Goal: Information Seeking & Learning: Understand process/instructions

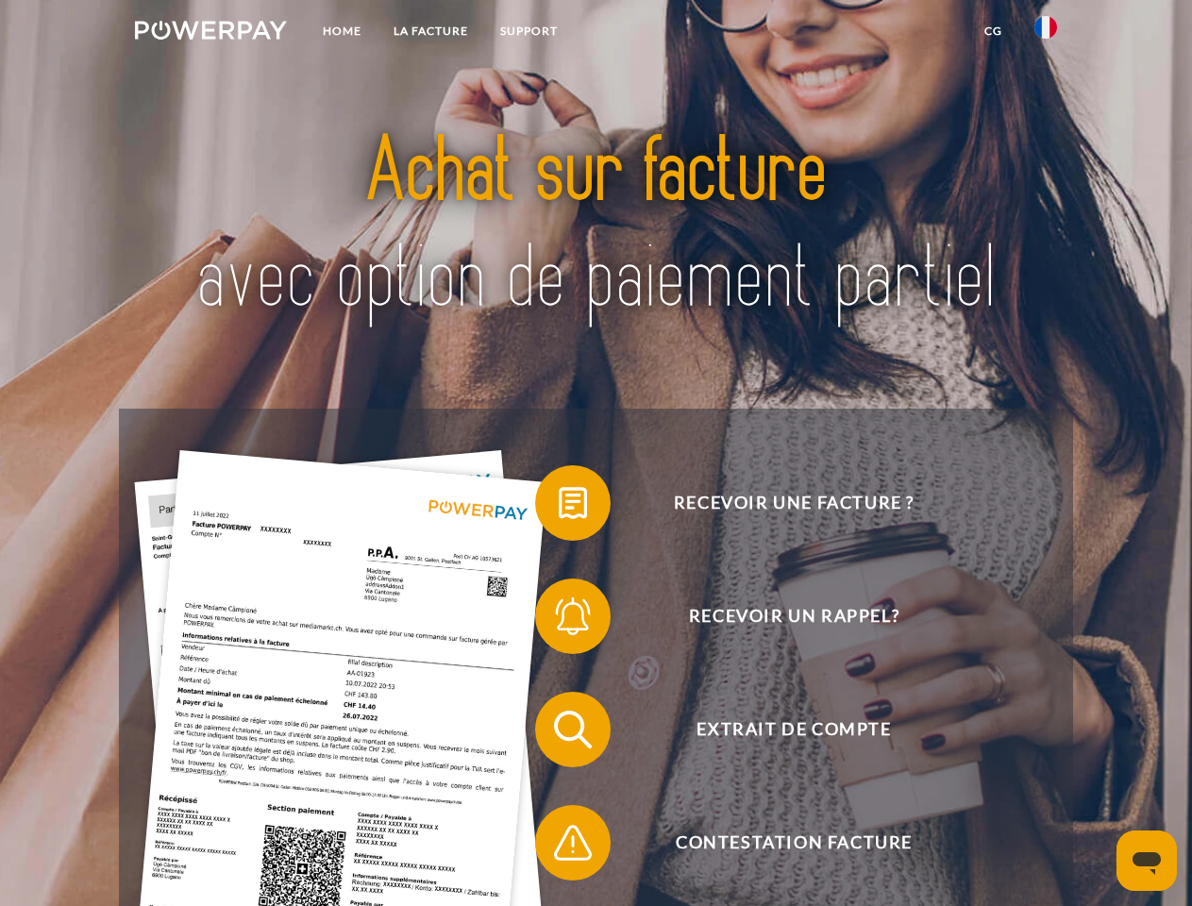
click at [210, 33] on img at bounding box center [211, 30] width 152 height 19
click at [1046, 33] on img at bounding box center [1045, 27] width 23 height 23
click at [993, 31] on link "CG" at bounding box center [993, 31] width 50 height 34
click at [559, 507] on span at bounding box center [544, 503] width 94 height 94
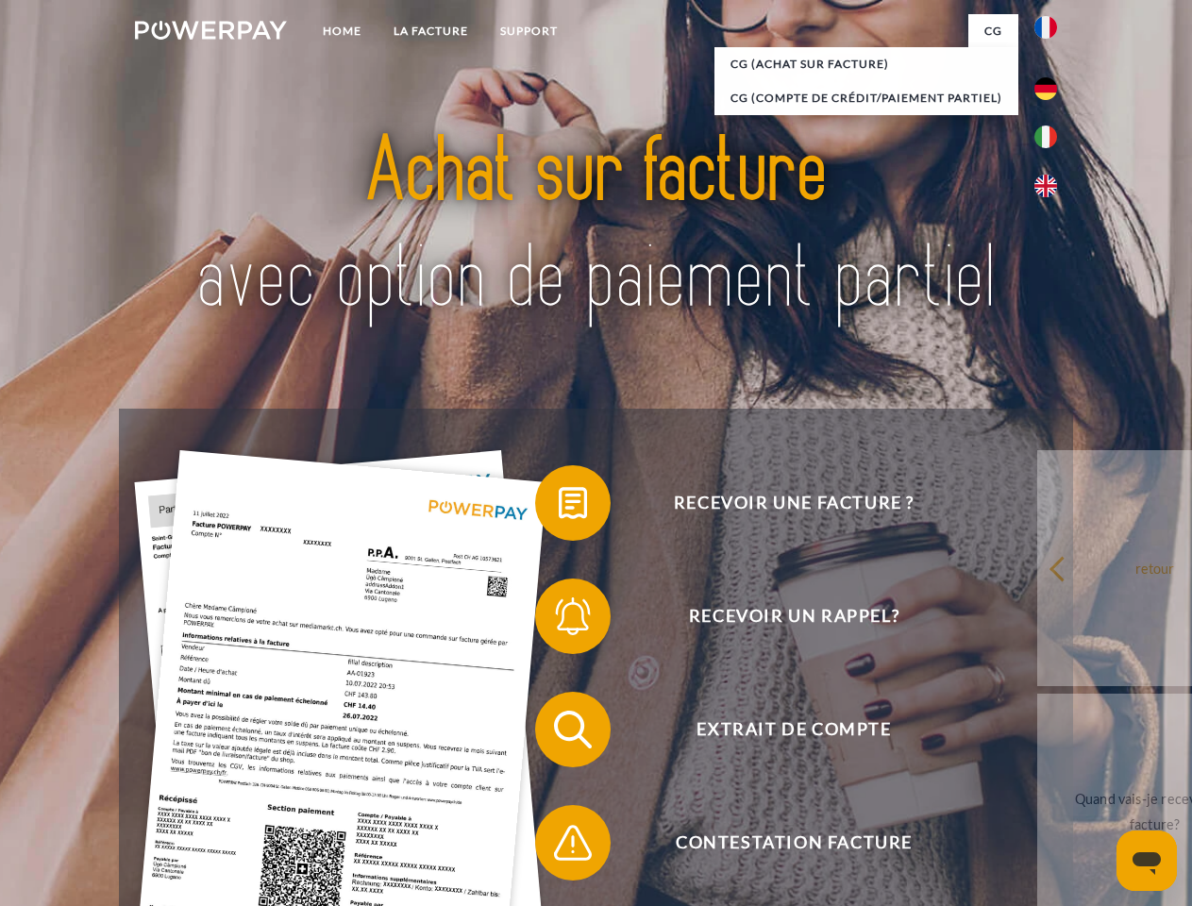
click at [559, 620] on span at bounding box center [544, 616] width 94 height 94
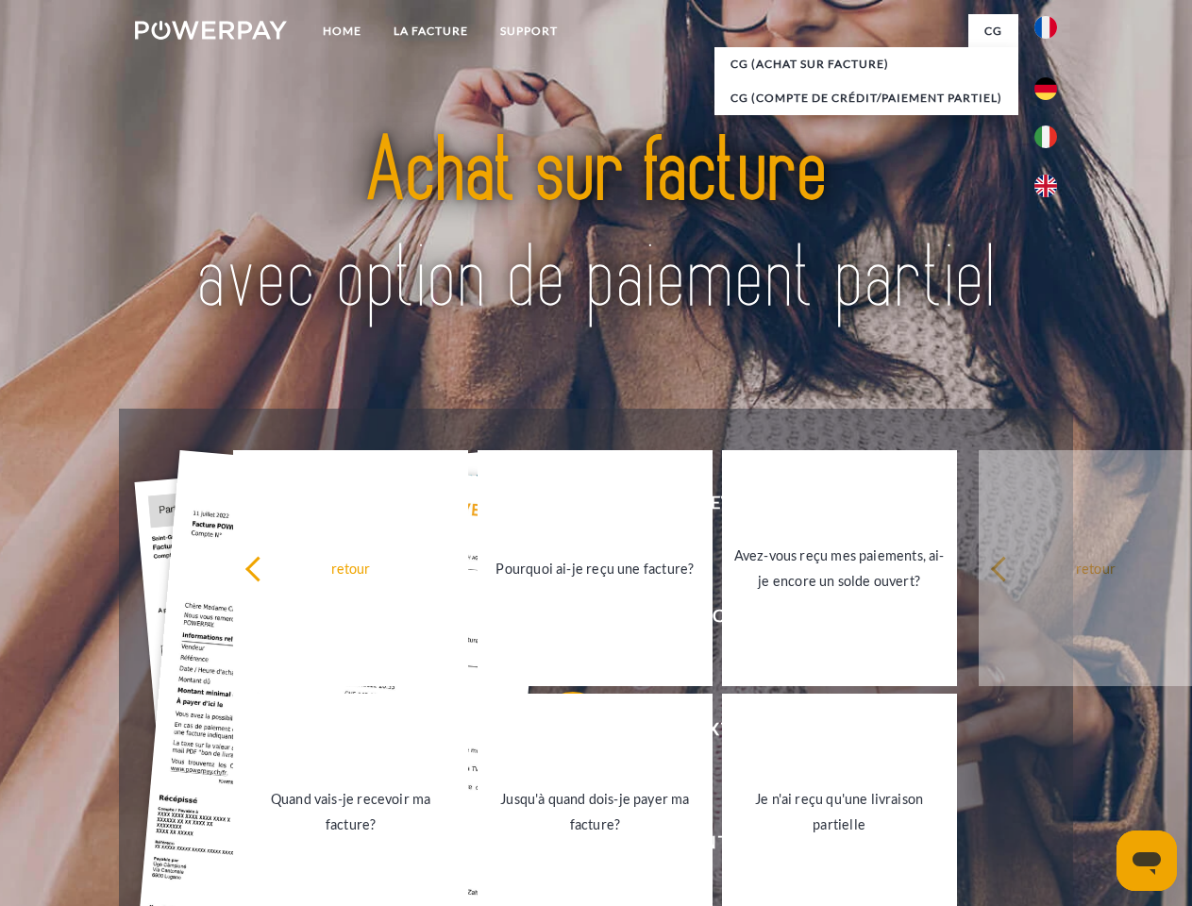
click at [559, 733] on link "Jusqu'à quand dois-je payer ma facture?" at bounding box center [595, 812] width 235 height 236
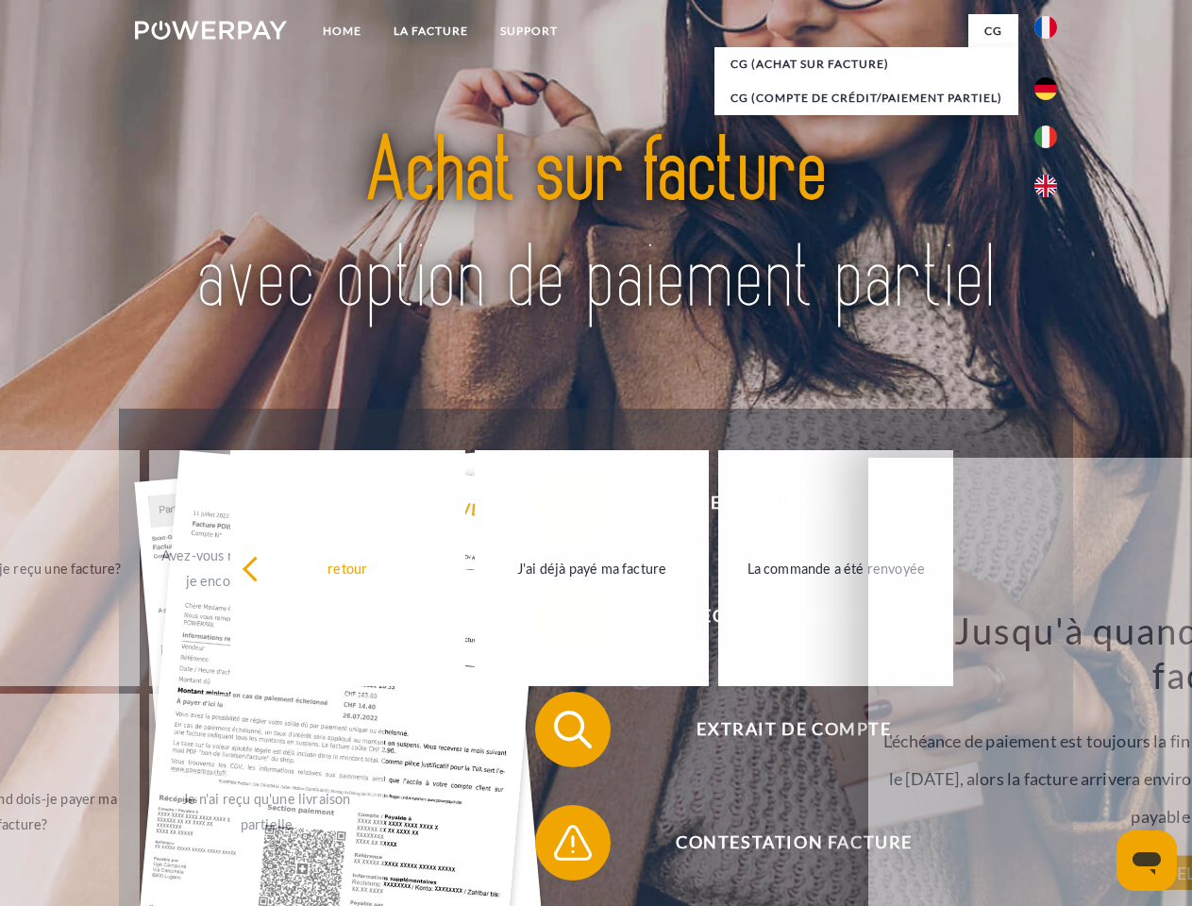
click at [559, 847] on span at bounding box center [544, 843] width 94 height 94
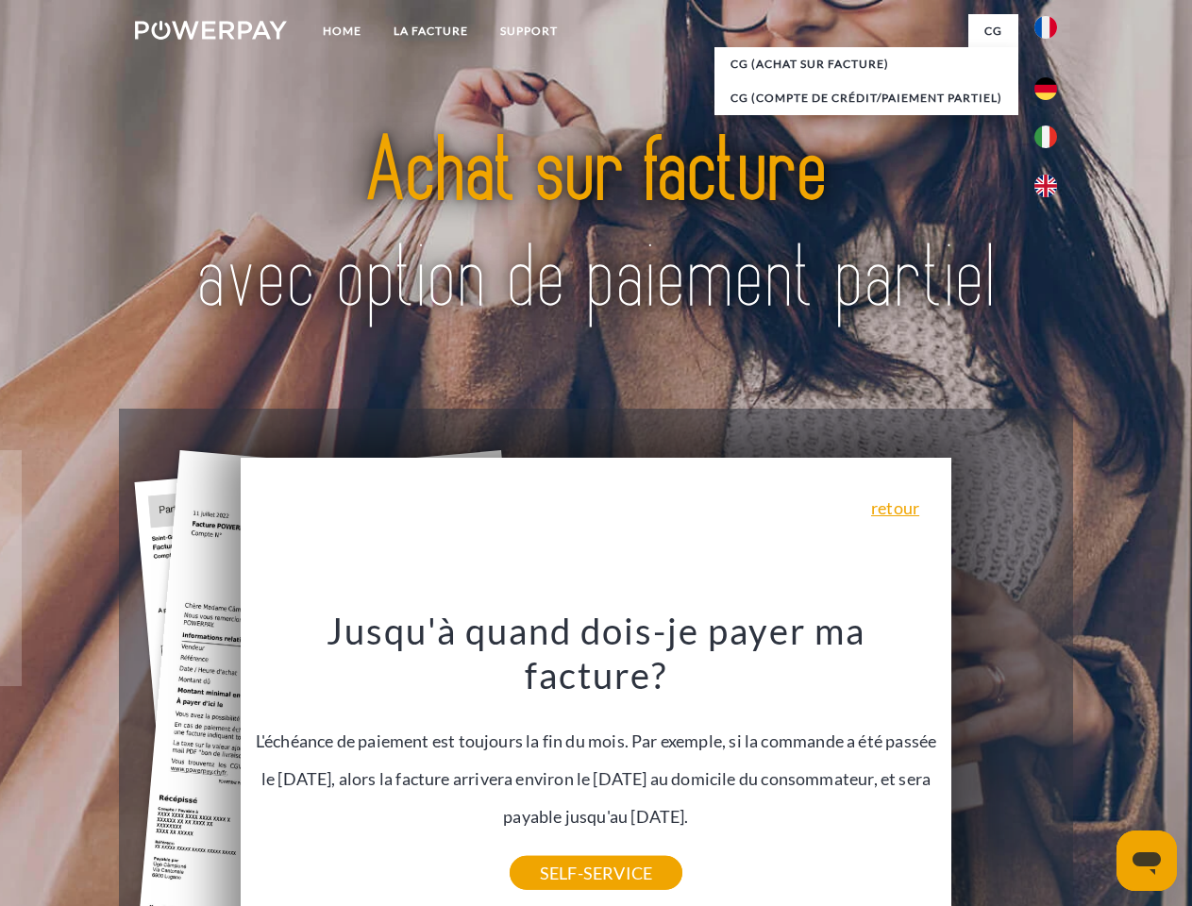
click at [1147, 861] on icon "Ouvrir la fenêtre de messagerie" at bounding box center [1147, 863] width 28 height 23
